Goal: Find specific page/section: Find specific page/section

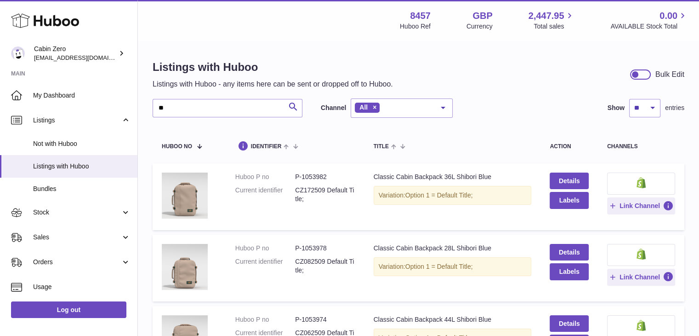
type input "*"
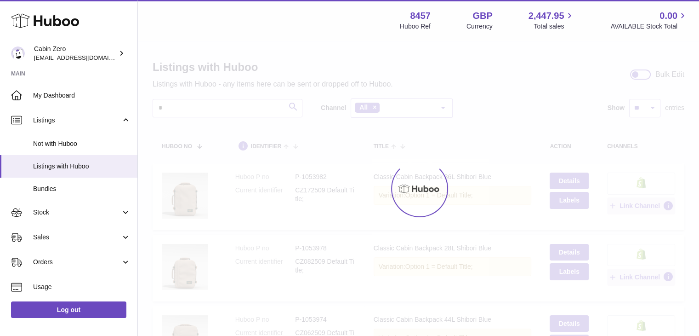
type input "*"
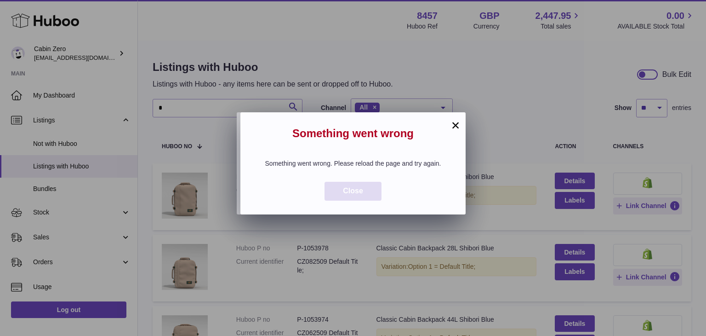
click at [350, 200] on button "Close" at bounding box center [353, 191] width 57 height 19
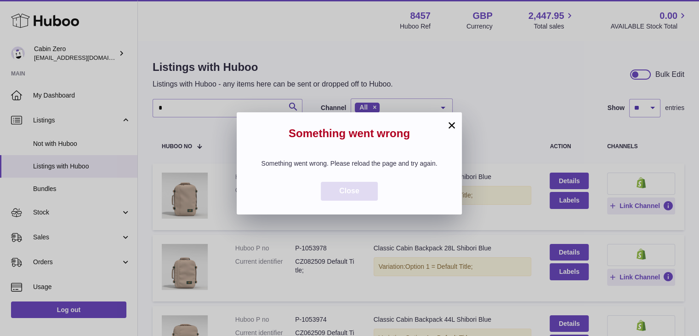
click at [341, 200] on button "Close" at bounding box center [349, 191] width 57 height 19
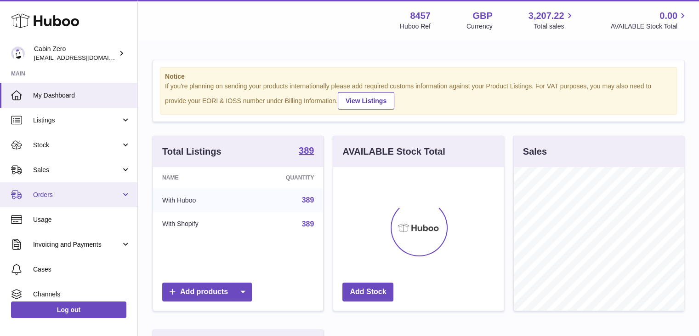
scroll to position [143, 171]
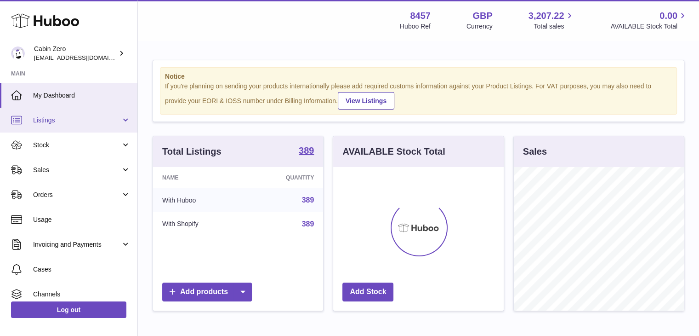
click at [47, 117] on span "Listings" at bounding box center [77, 120] width 88 height 9
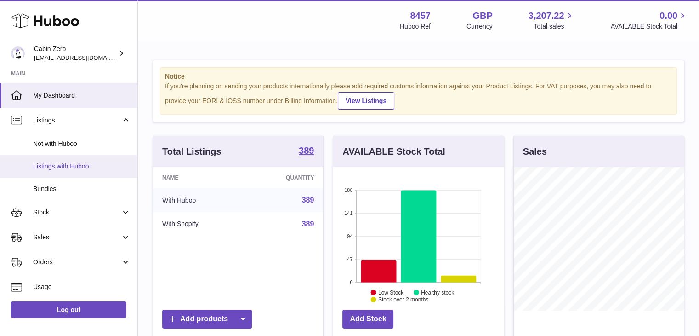
click at [69, 162] on span "Listings with Huboo" at bounding box center [81, 166] width 97 height 9
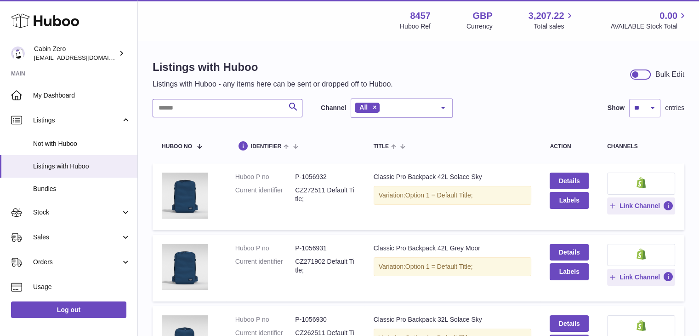
click at [219, 107] on input "text" at bounding box center [228, 108] width 150 height 18
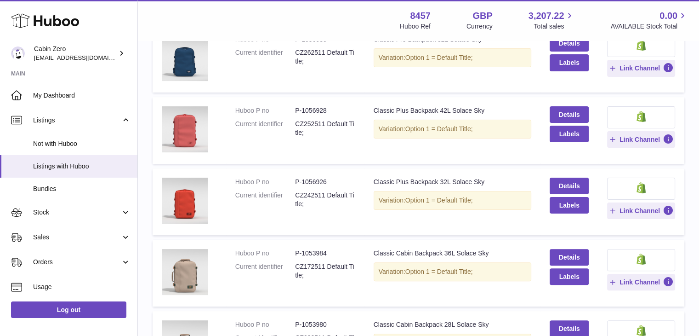
scroll to position [230, 0]
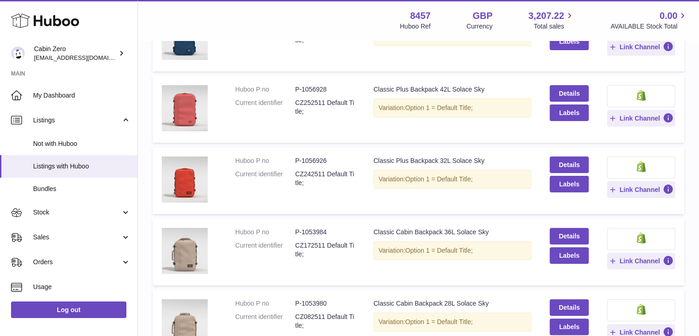
type input "******"
click at [322, 158] on dd "P-1056926" at bounding box center [325, 160] width 60 height 9
copy dd "1056926"
click at [568, 159] on link "Details" at bounding box center [569, 164] width 39 height 17
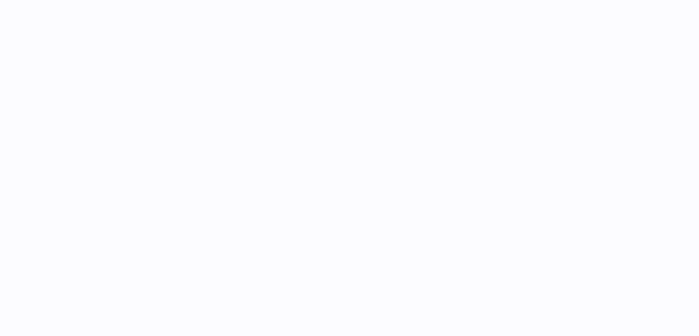
select select
select select "****"
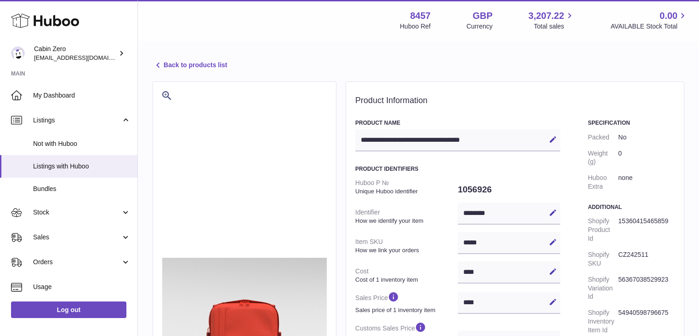
click at [478, 189] on dd "1056926" at bounding box center [509, 189] width 103 height 19
copy dd "1056926"
